Goal: Information Seeking & Learning: Find specific fact

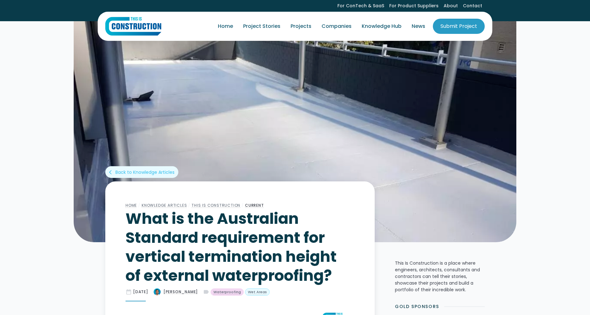
scroll to position [314, 0]
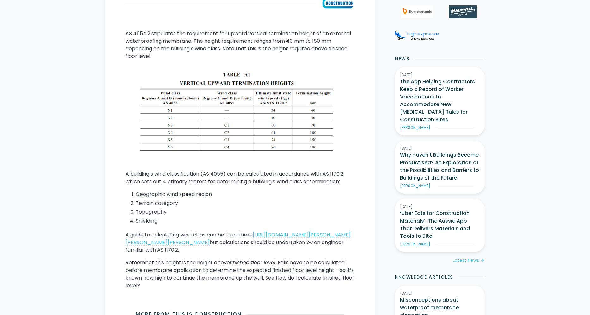
click at [170, 62] on div "AS 4654.2 stipulates the requirement for upward vertical termination height of …" at bounding box center [240, 162] width 229 height 264
click at [151, 53] on p "AS 4654.2 stipulates the requirement for upward vertical termination height of …" at bounding box center [240, 45] width 229 height 30
drag, startPoint x: 150, startPoint y: 52, endPoint x: 136, endPoint y: 40, distance: 18.6
click at [136, 40] on p "AS 4654.2 stipulates the requirement for upward vertical termination height of …" at bounding box center [240, 45] width 229 height 30
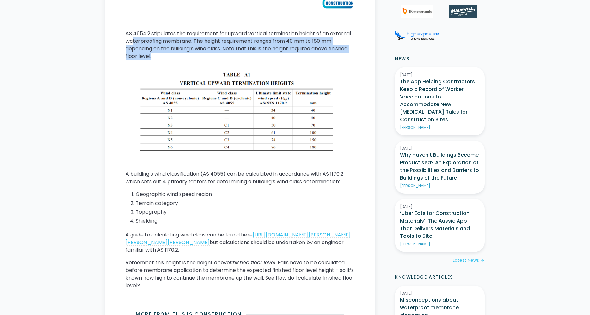
drag, startPoint x: 133, startPoint y: 40, endPoint x: 155, endPoint y: 53, distance: 25.5
click at [155, 53] on p "AS 4654.2 stipulates the requirement for upward vertical termination height of …" at bounding box center [240, 45] width 229 height 30
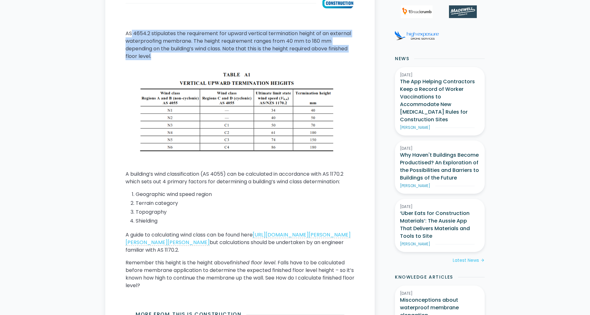
drag, startPoint x: 152, startPoint y: 56, endPoint x: 132, endPoint y: 35, distance: 29.7
click at [132, 35] on p "AS 4654.2 stipulates the requirement for upward vertical termination height of …" at bounding box center [240, 45] width 229 height 30
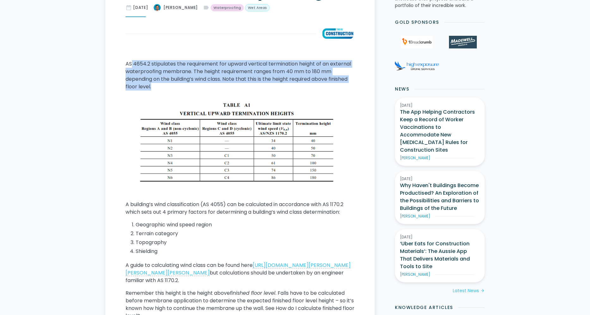
scroll to position [346, 0]
